Goal: Information Seeking & Learning: Find specific page/section

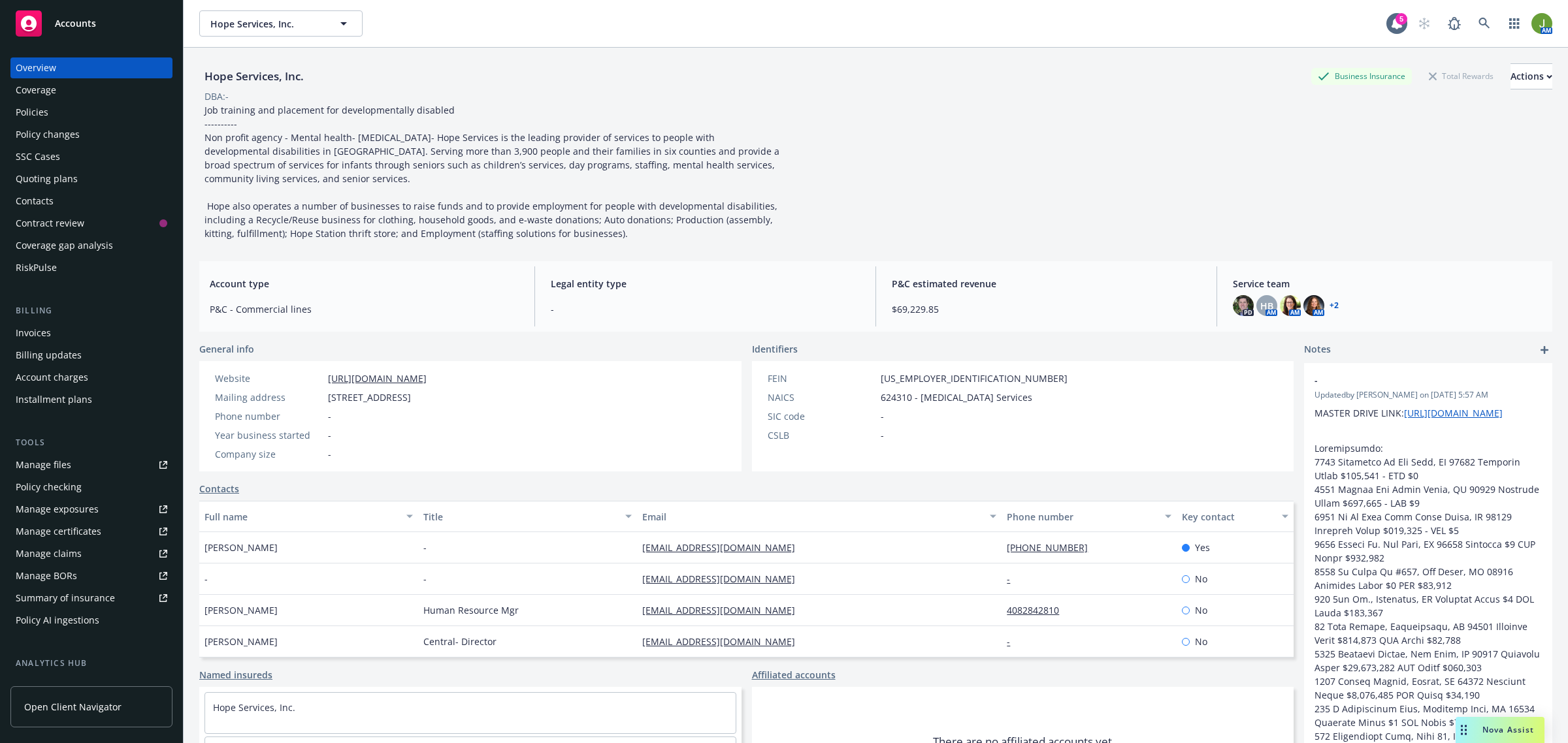
click at [51, 115] on div "Policies" at bounding box center [91, 113] width 151 height 21
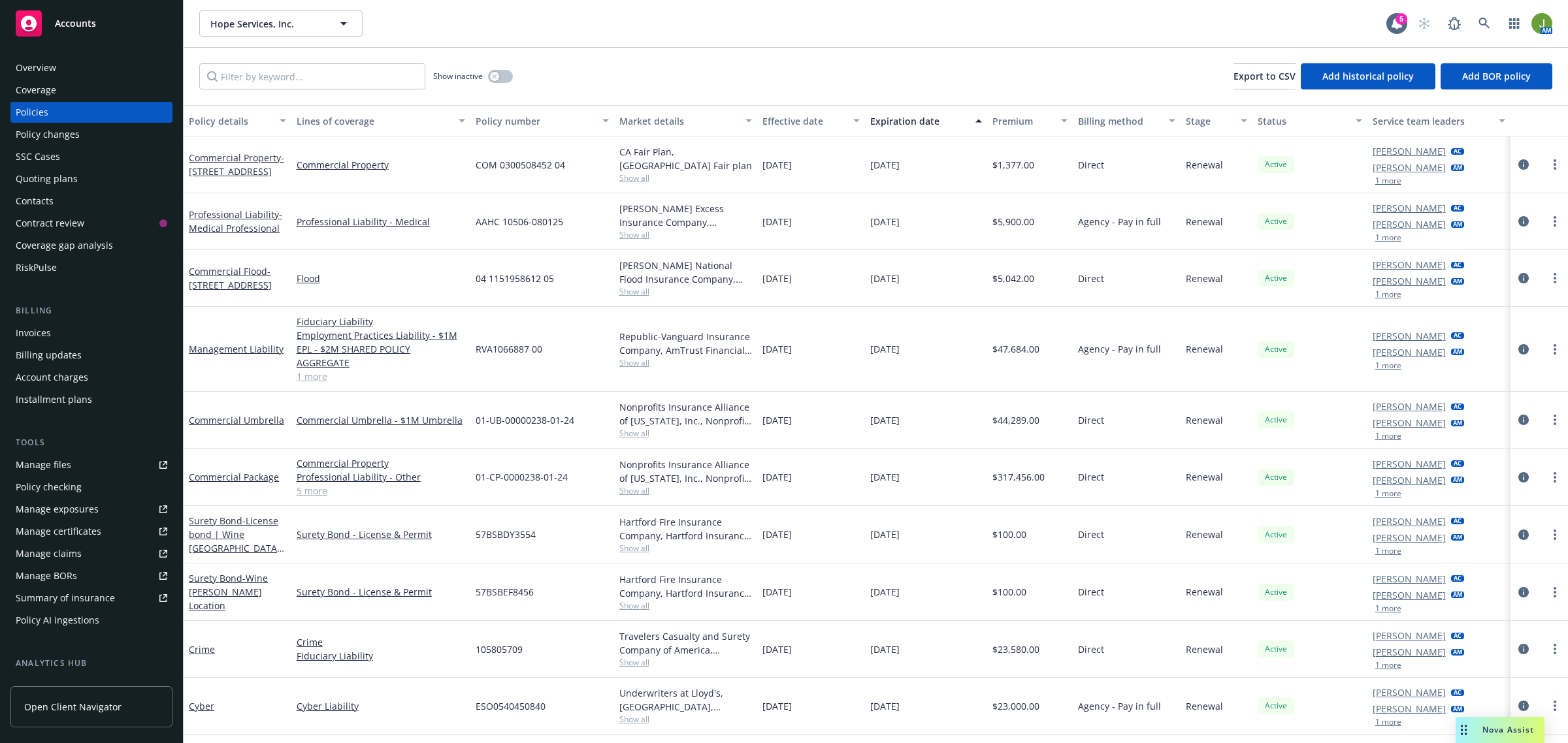
click at [82, 467] on link "Manage files" at bounding box center [91, 465] width 162 height 21
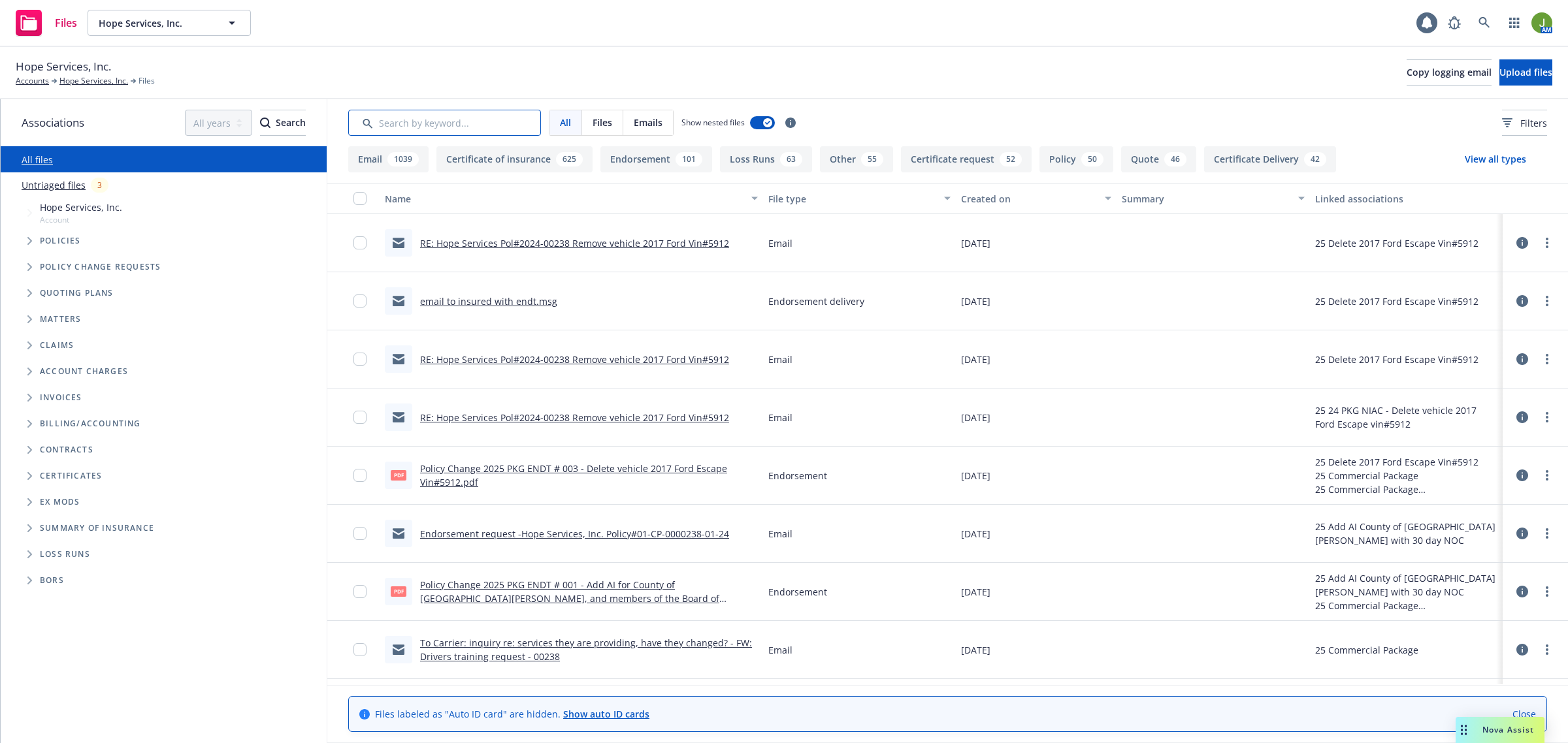
click at [467, 121] on input "Search by keyword..." at bounding box center [444, 123] width 192 height 26
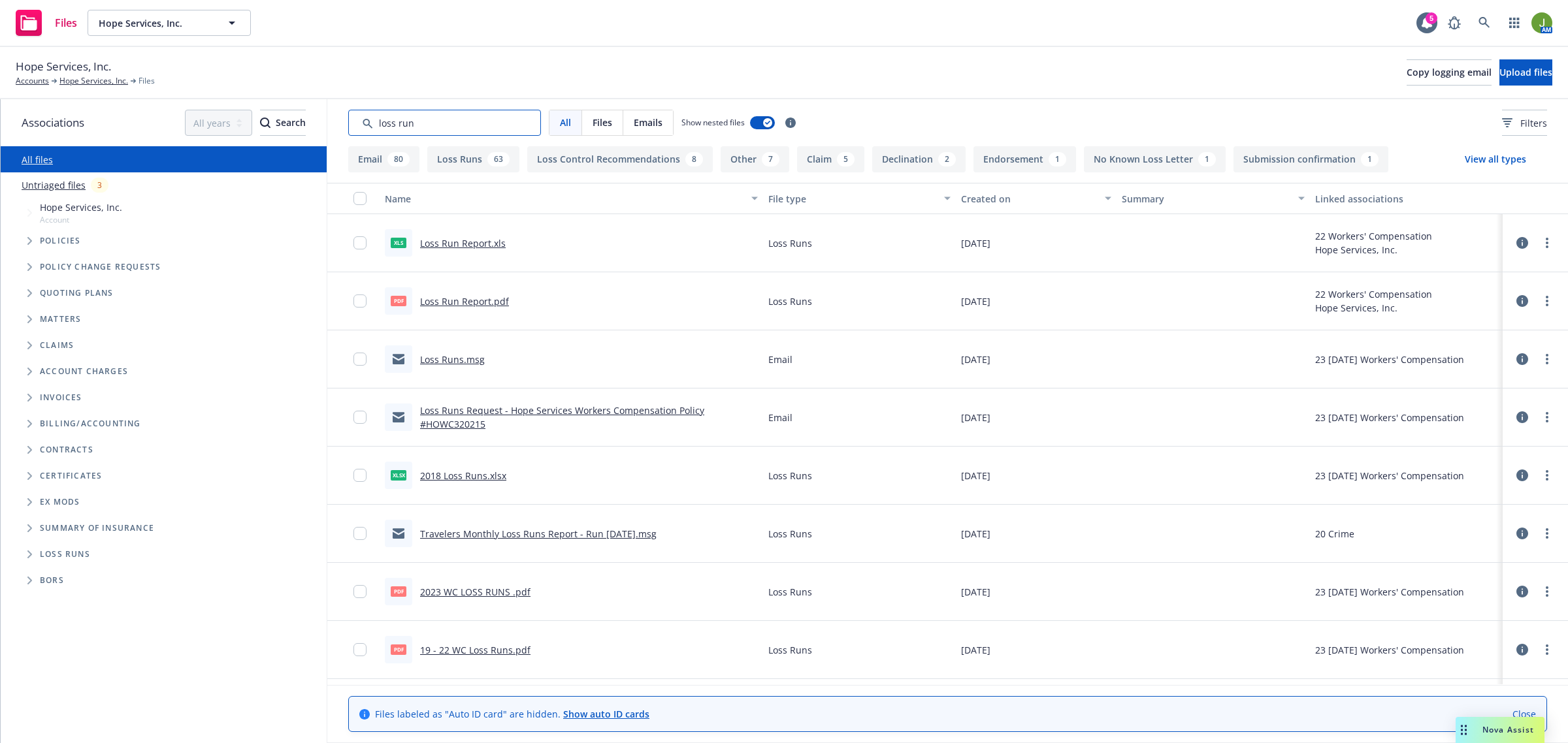
type input "loss run"
click at [466, 301] on link "Loss Run Report.pdf" at bounding box center [464, 301] width 88 height 12
click at [1484, 28] on icon at bounding box center [1485, 23] width 12 height 12
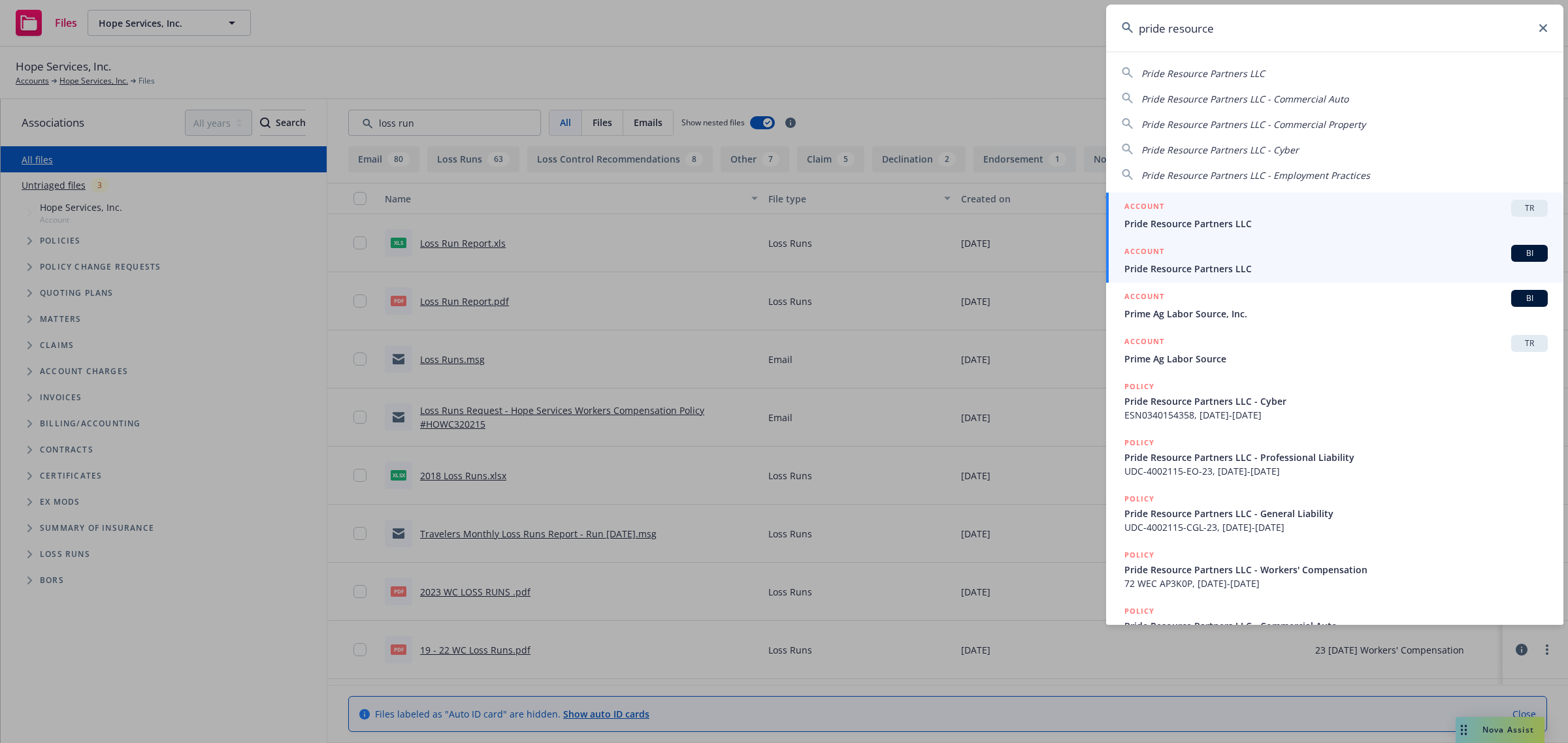
type input "pride resource"
click at [1199, 265] on span "Pride Resource Partners LLC" at bounding box center [1336, 269] width 424 height 14
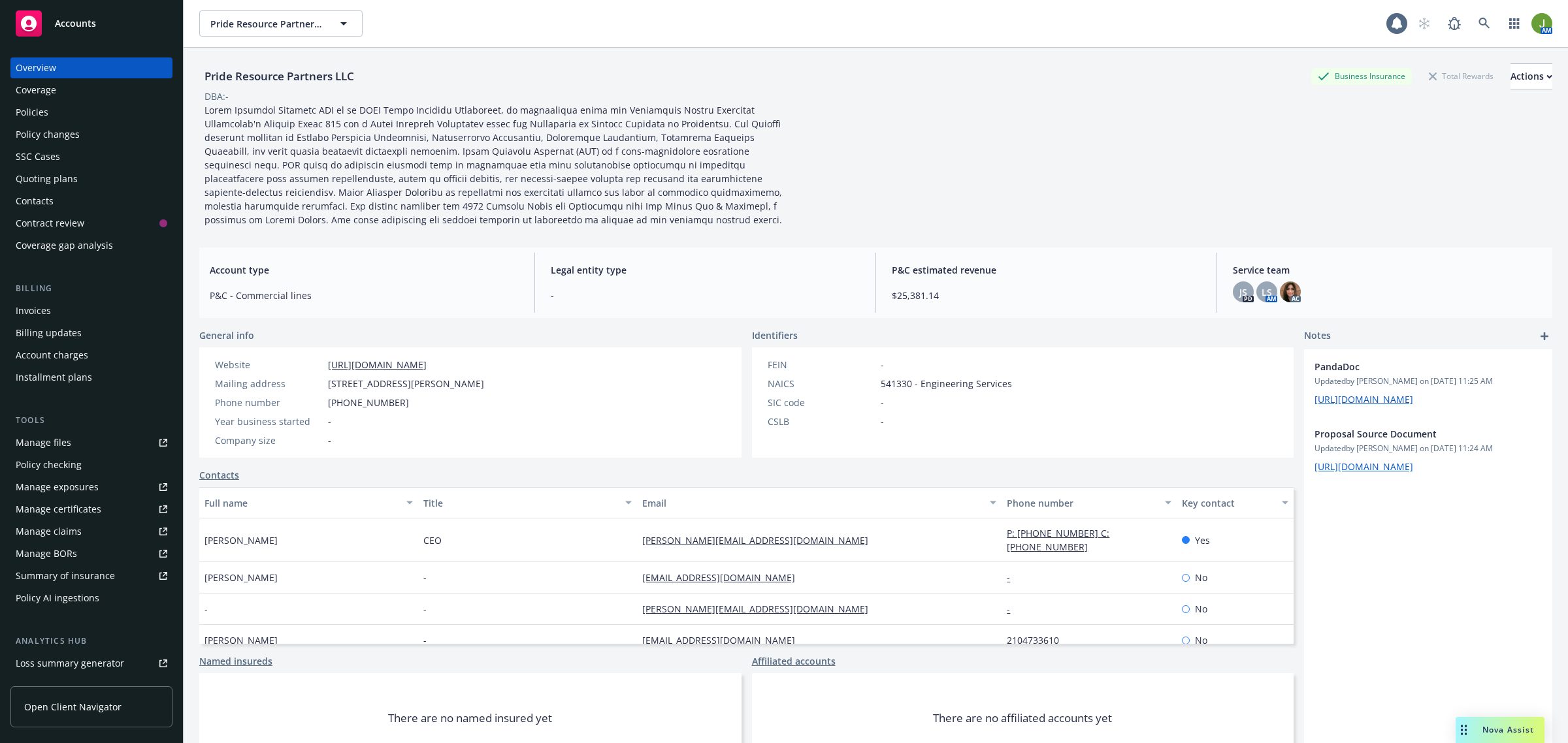
click at [64, 112] on div "Policies" at bounding box center [91, 113] width 151 height 21
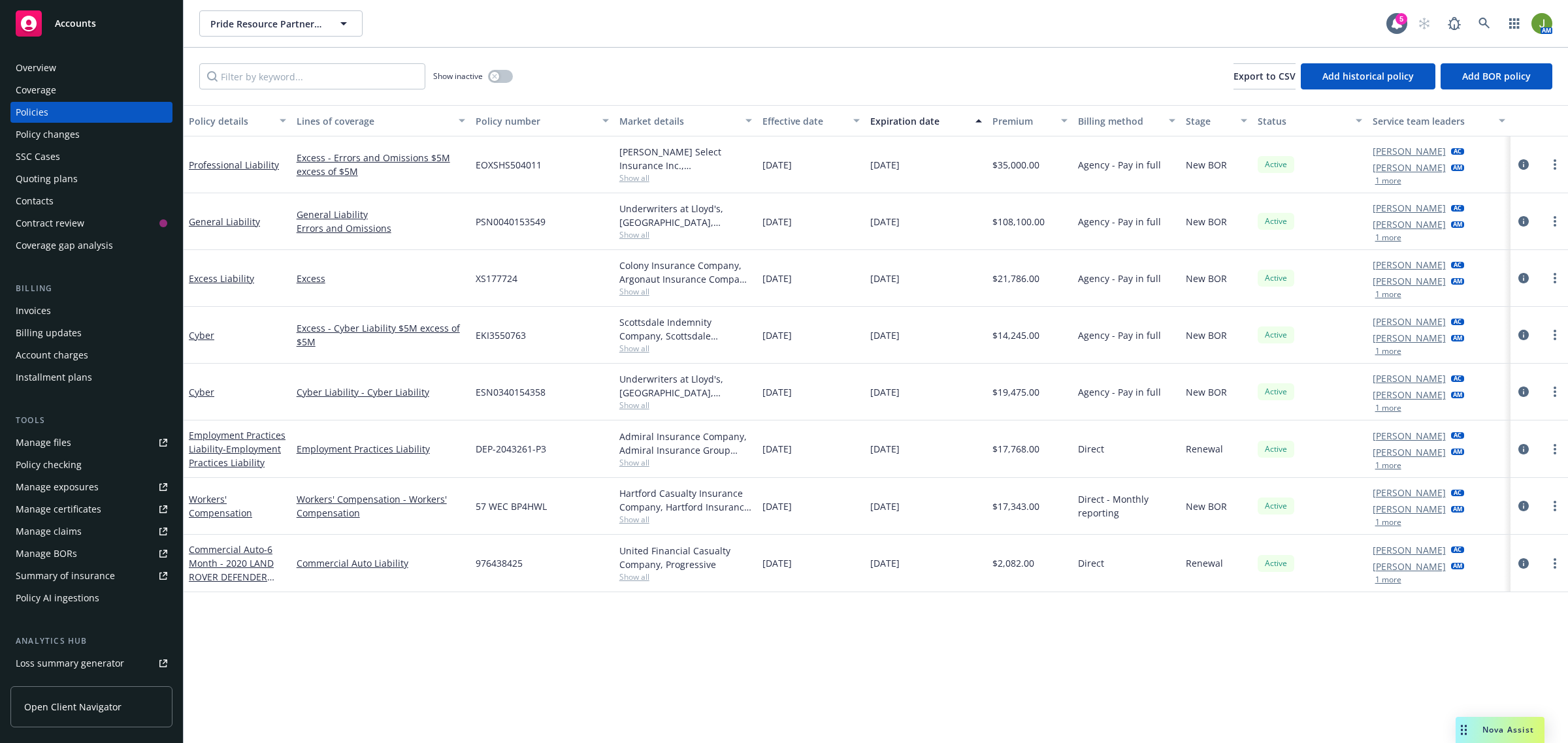
click at [61, 439] on div "Manage files" at bounding box center [43, 442] width 56 height 21
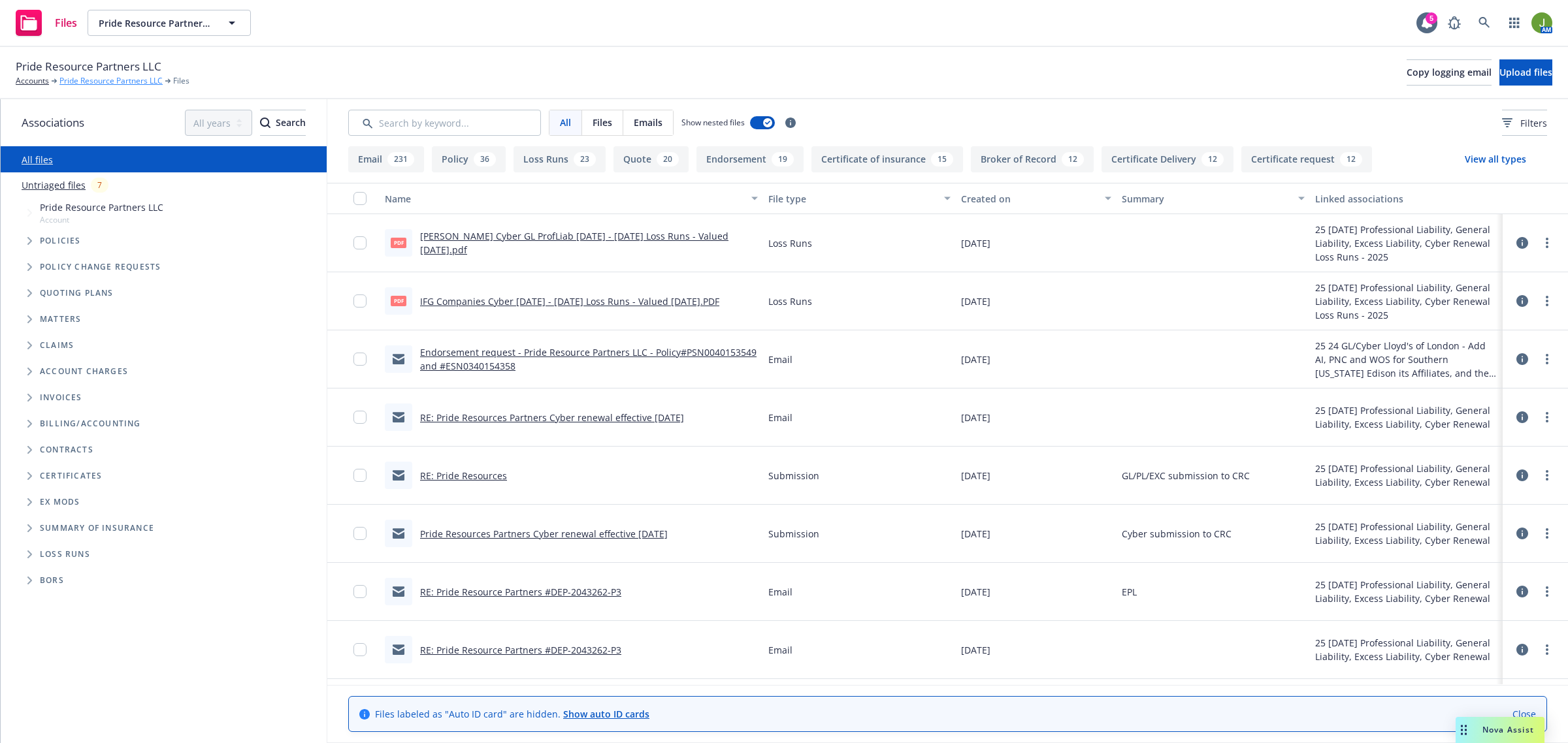
click at [115, 85] on link "Pride Resource Partners LLC" at bounding box center [111, 81] width 103 height 12
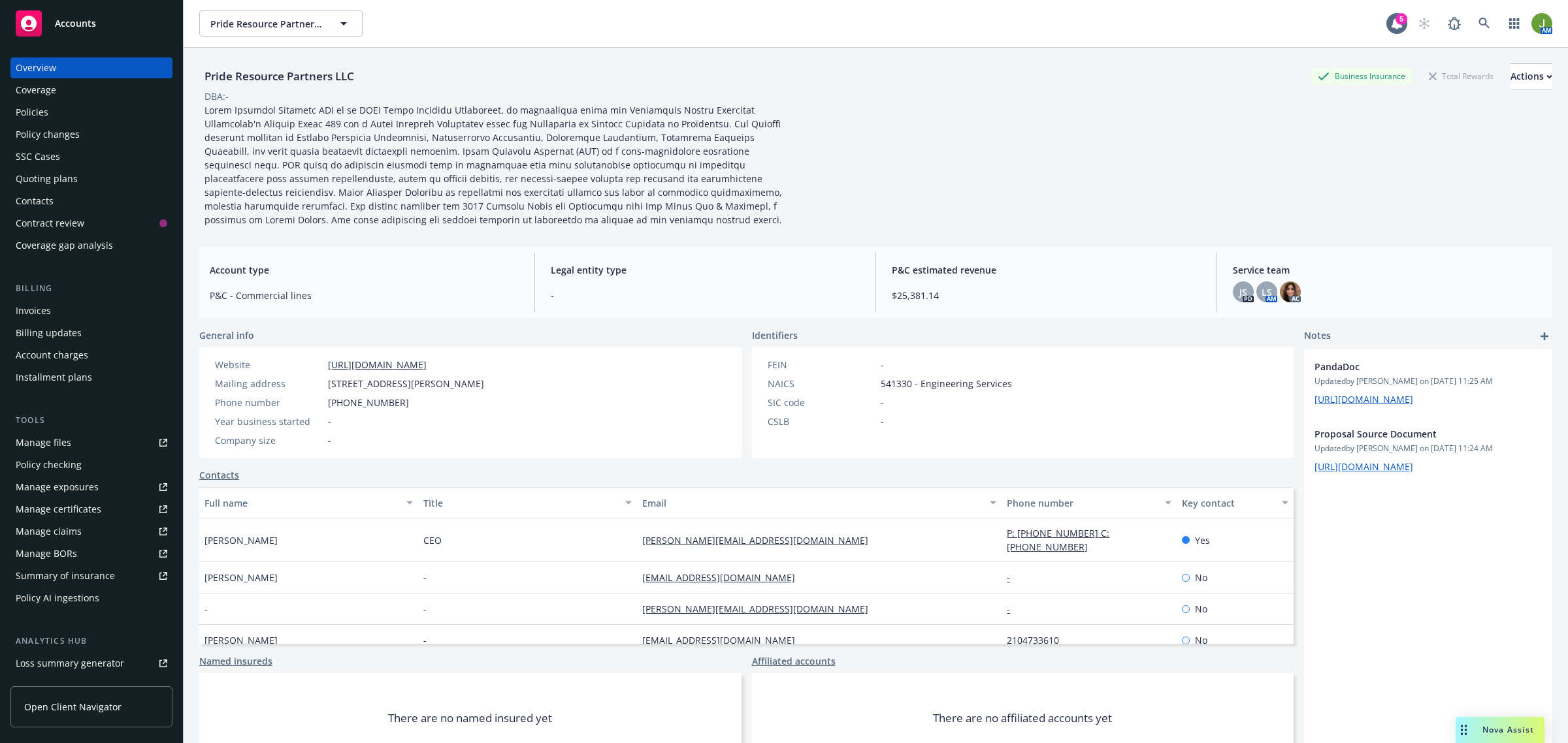
click at [64, 113] on div "Policies" at bounding box center [91, 113] width 151 height 21
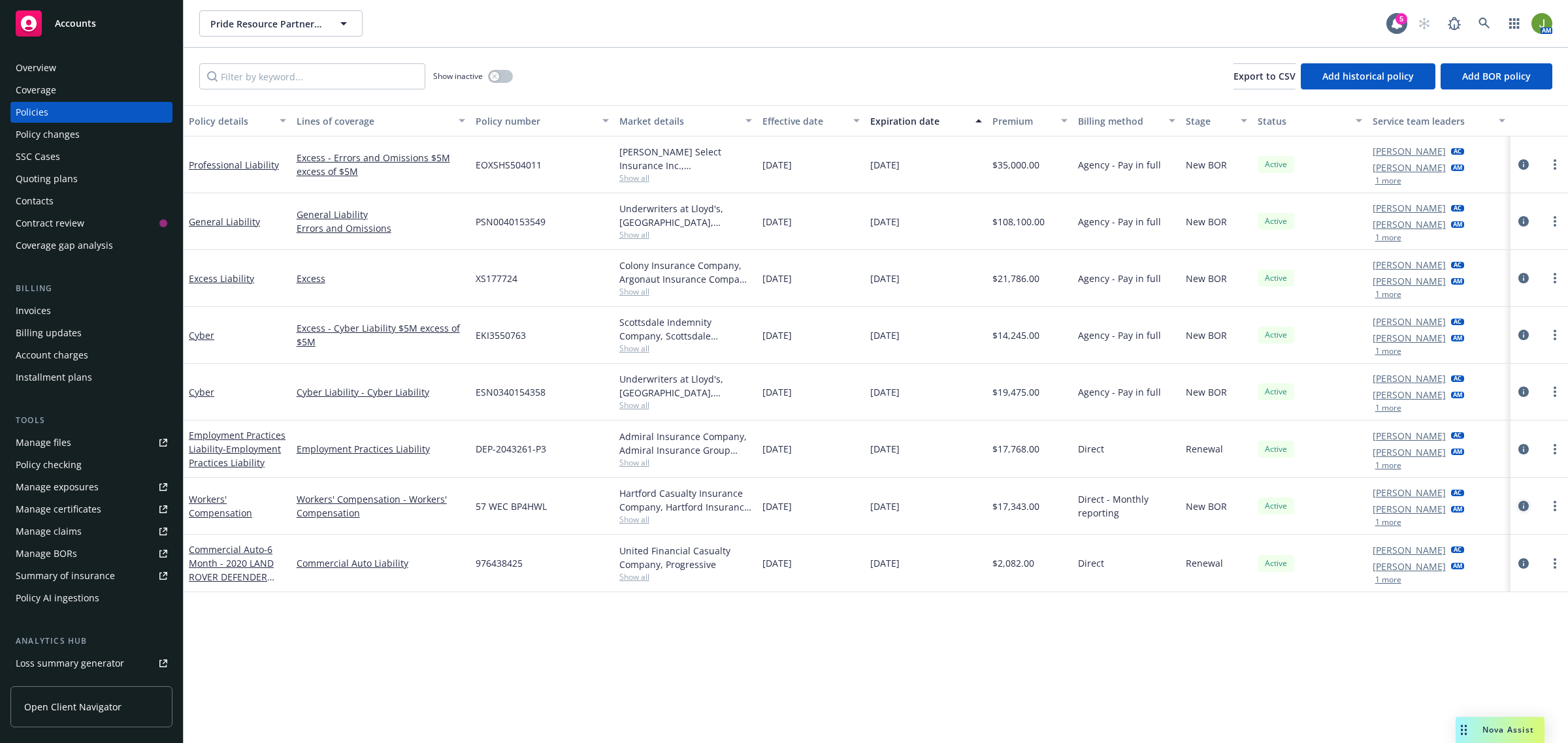
click at [1522, 505] on icon "circleInformation" at bounding box center [1523, 506] width 10 height 10
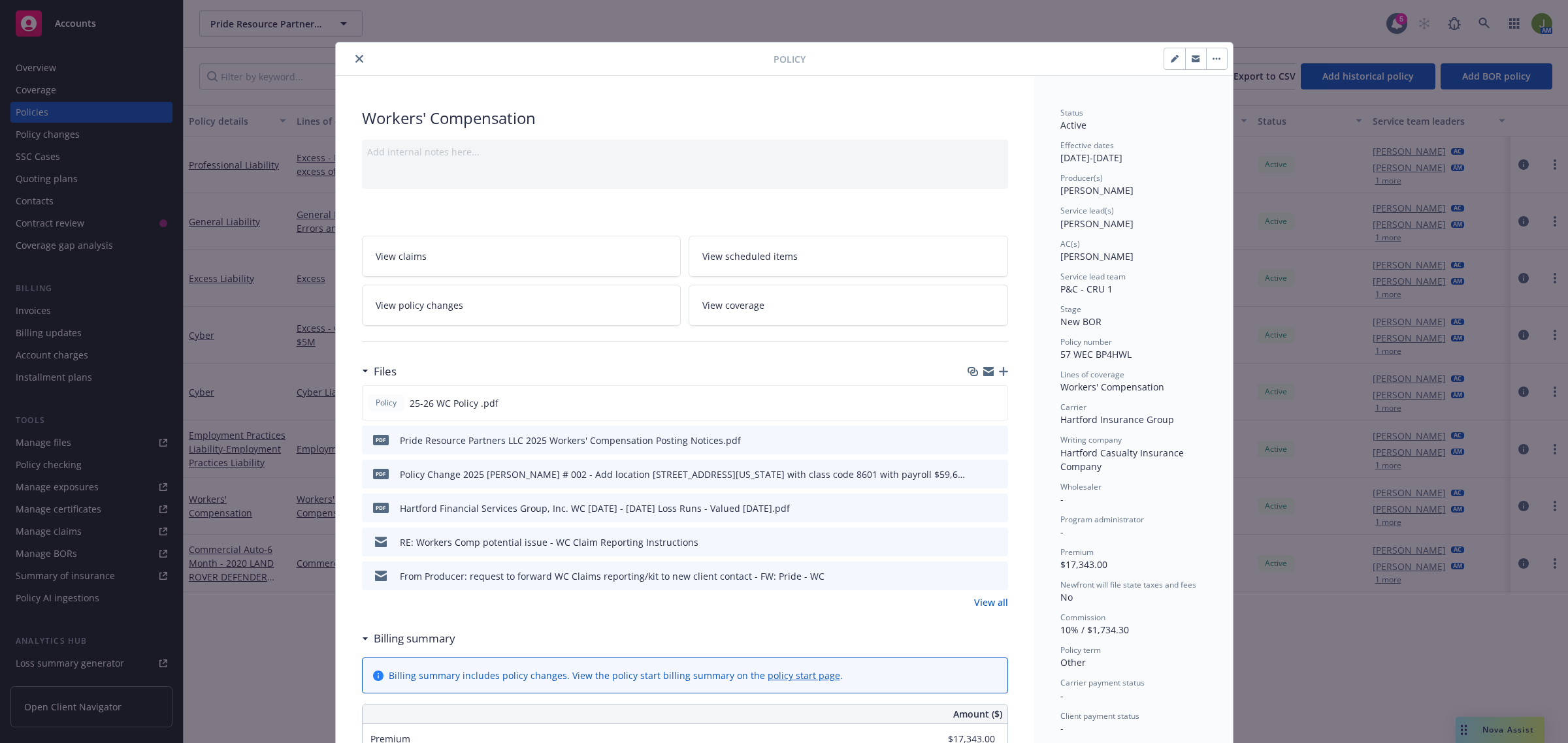
click at [999, 369] on icon "button" at bounding box center [1004, 371] width 9 height 9
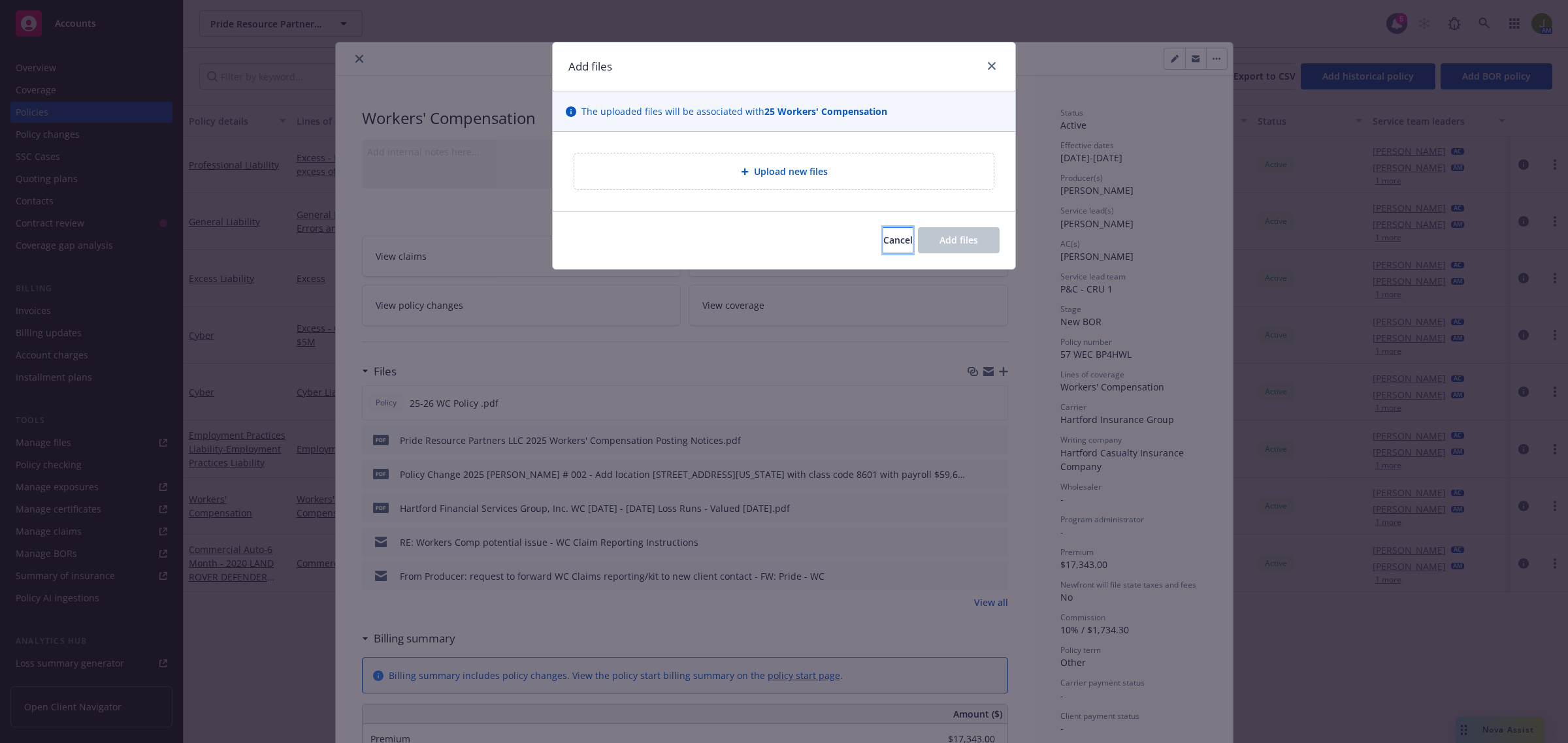
click at [883, 242] on span "Cancel" at bounding box center [898, 240] width 29 height 12
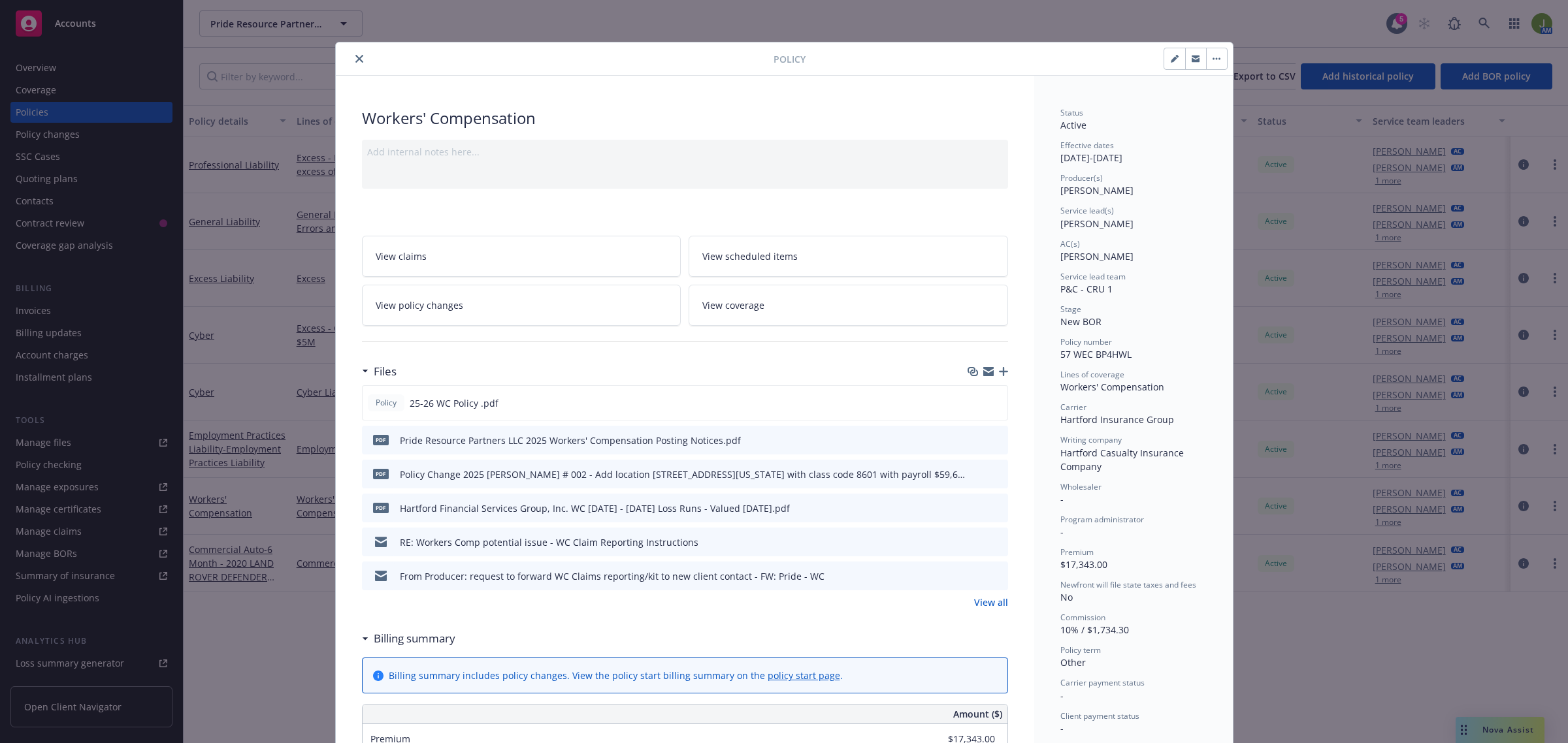
click at [1212, 56] on button "button" at bounding box center [1217, 58] width 21 height 21
click at [356, 58] on icon "close" at bounding box center [359, 58] width 8 height 8
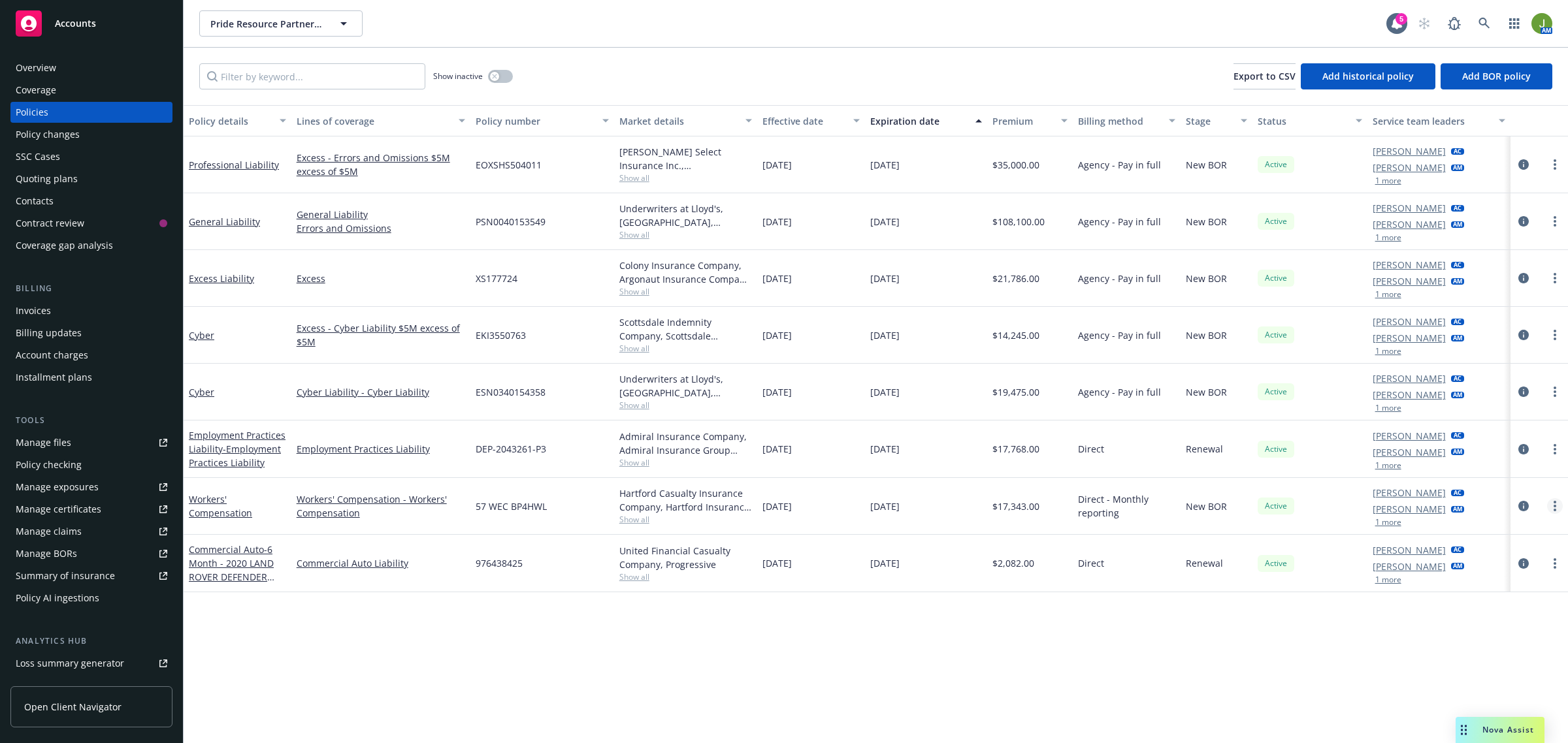
click at [1553, 510] on icon "more" at bounding box center [1554, 506] width 3 height 10
drag, startPoint x: 1473, startPoint y: 687, endPoint x: 1327, endPoint y: 650, distance: 150.6
click at [1472, 685] on link "Copy logging email" at bounding box center [1486, 690] width 154 height 26
